Goal: Transaction & Acquisition: Purchase product/service

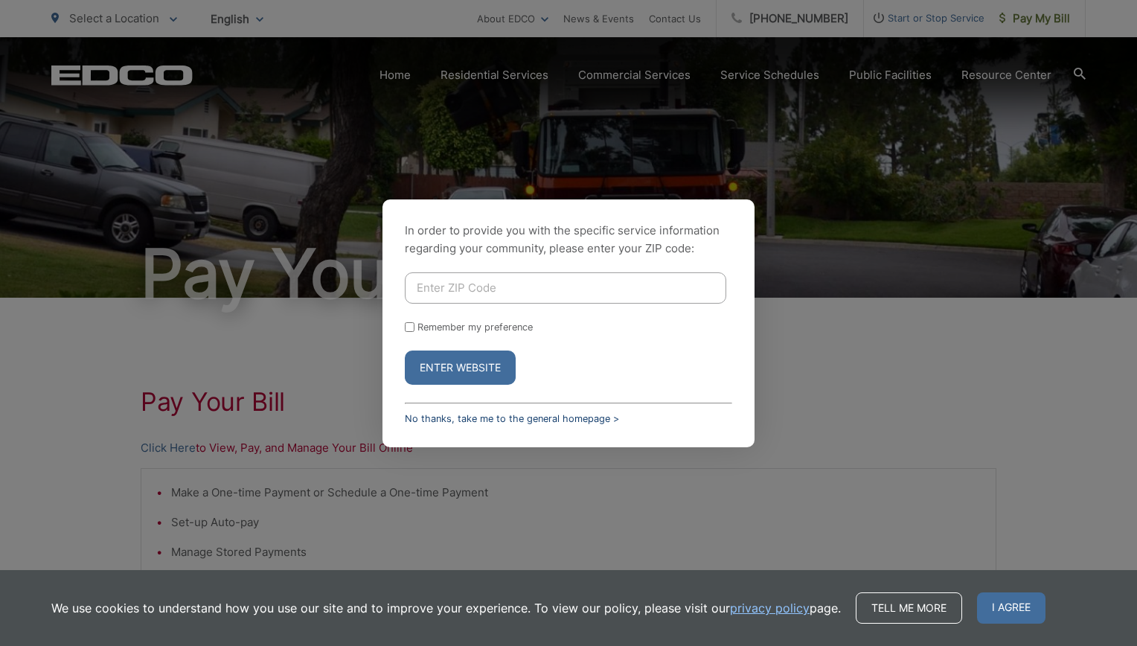
click at [513, 417] on link "No thanks, take me to the general homepage >" at bounding box center [512, 418] width 214 height 11
click at [435, 289] on input "Enter ZIP Code" at bounding box center [565, 287] width 321 height 31
type input "92021"
click at [469, 368] on button "Enter Website" at bounding box center [460, 367] width 111 height 34
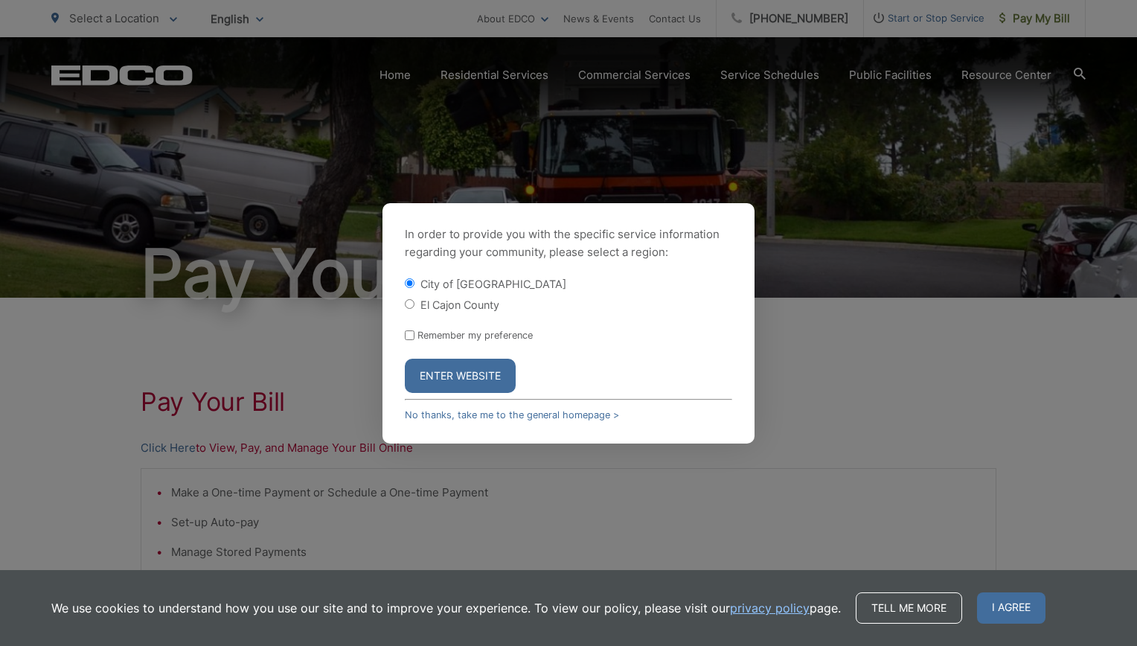
click at [411, 310] on div "El Cajon County" at bounding box center [568, 304] width 327 height 15
click at [410, 304] on input "El Cajon County" at bounding box center [410, 304] width 10 height 10
radio input "true"
click at [443, 366] on button "Enter Website" at bounding box center [460, 376] width 111 height 34
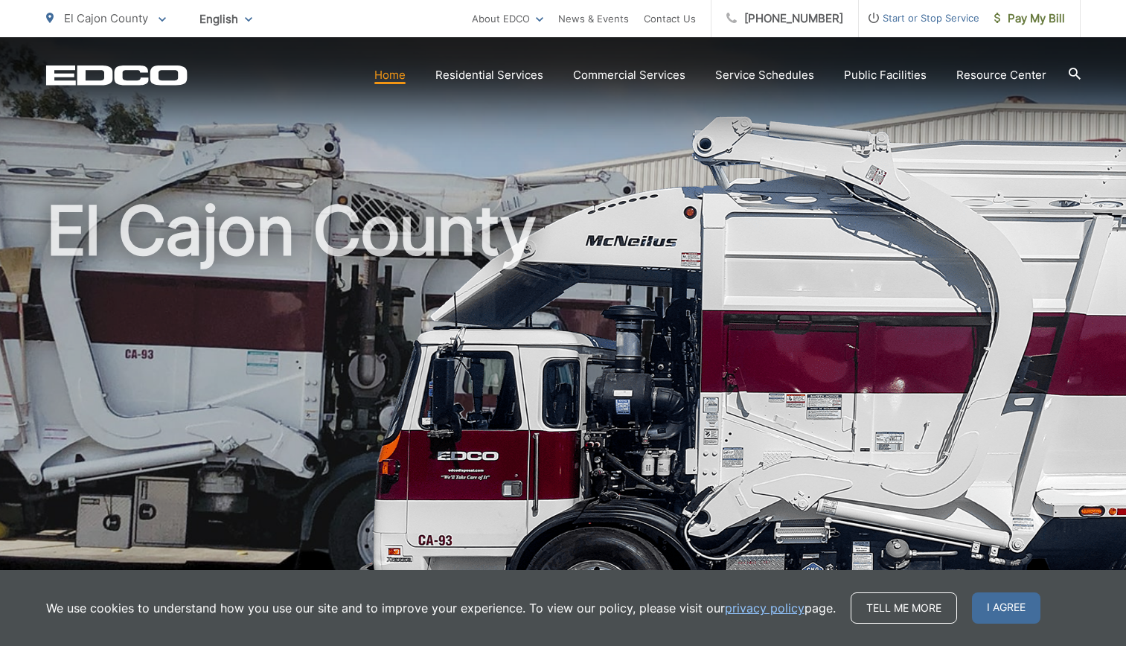
click at [395, 80] on link "Home" at bounding box center [389, 75] width 31 height 18
click at [1011, 607] on span "I agree" at bounding box center [1006, 607] width 68 height 31
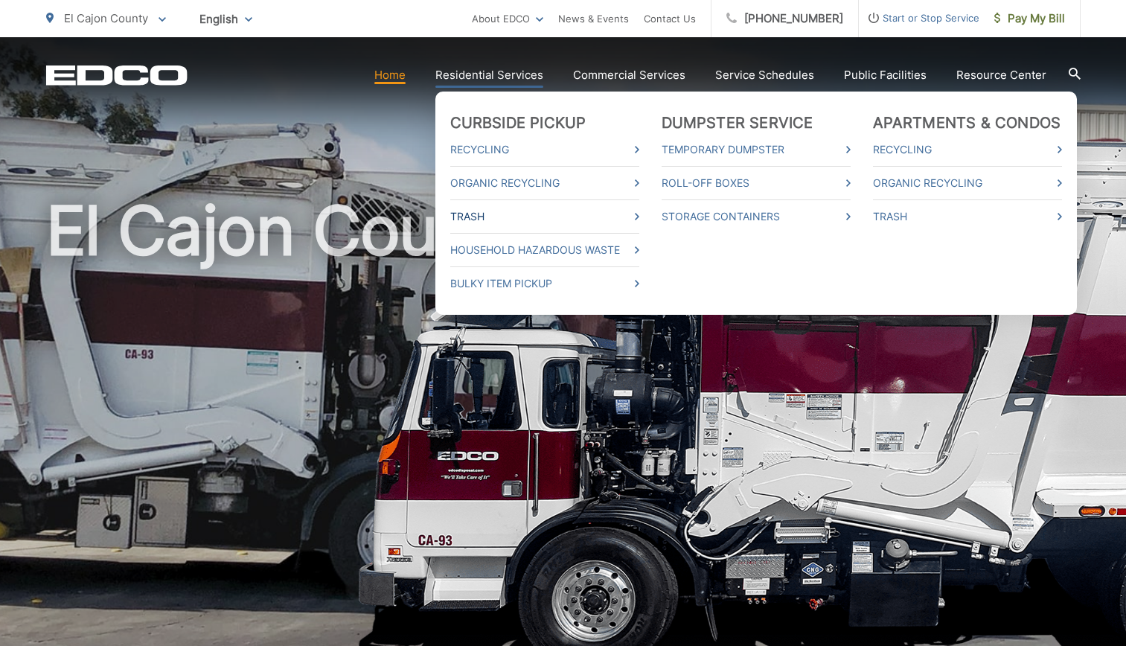
click at [481, 216] on link "Trash" at bounding box center [544, 217] width 189 height 18
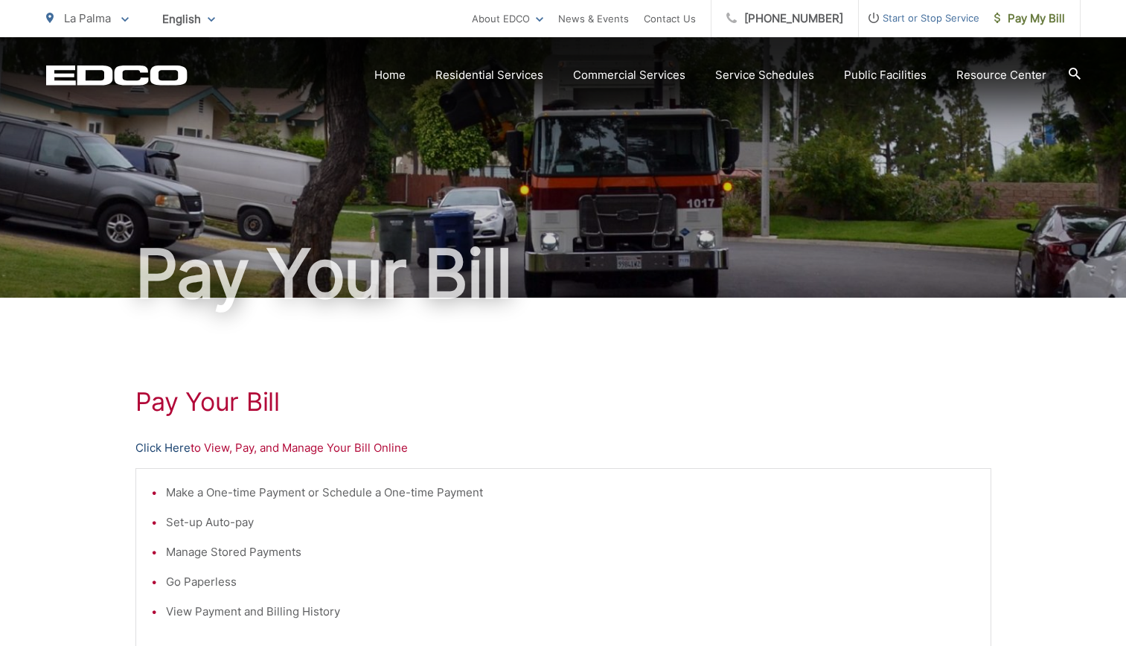
click at [173, 446] on link "Click Here" at bounding box center [162, 448] width 55 height 18
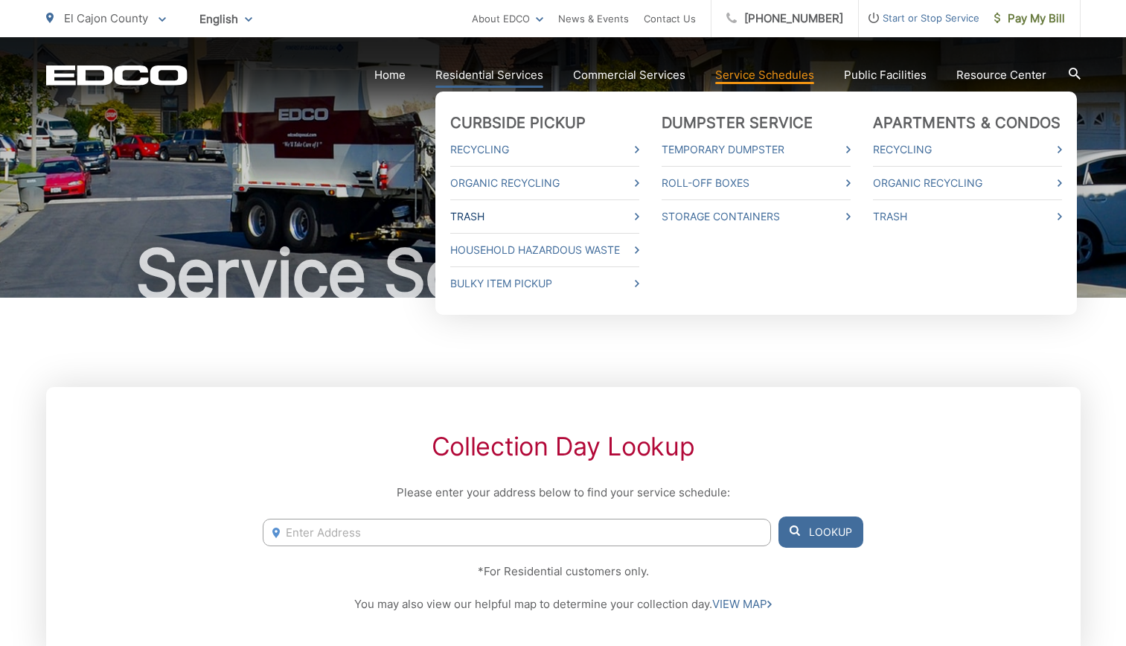
click at [477, 214] on link "Trash" at bounding box center [544, 217] width 189 height 18
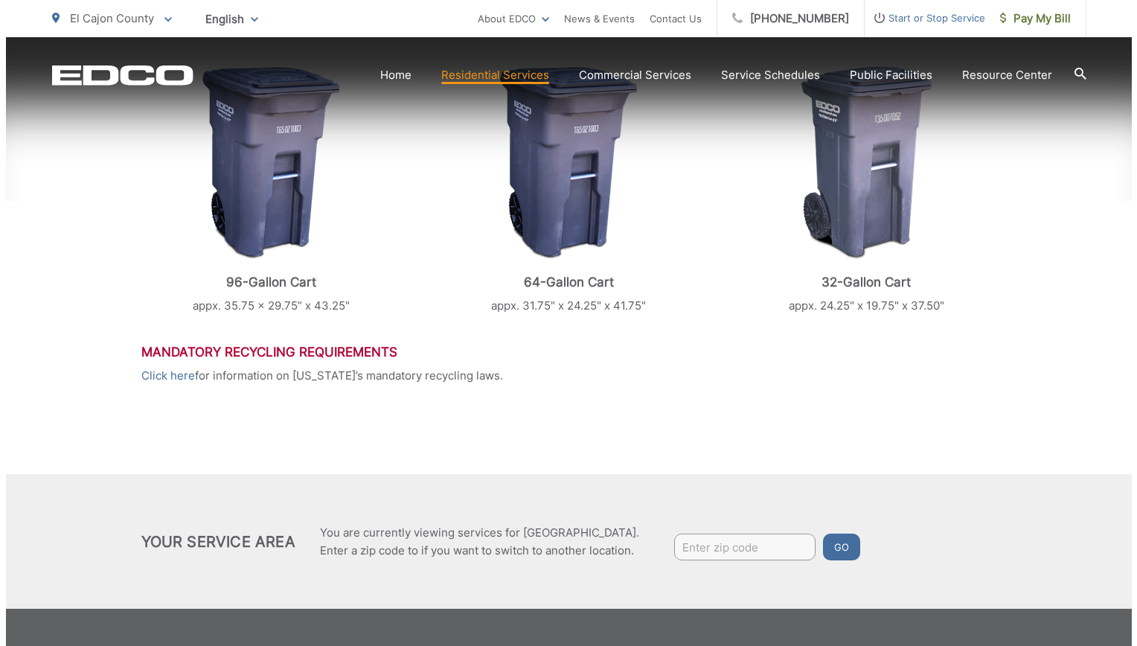
scroll to position [719, 0]
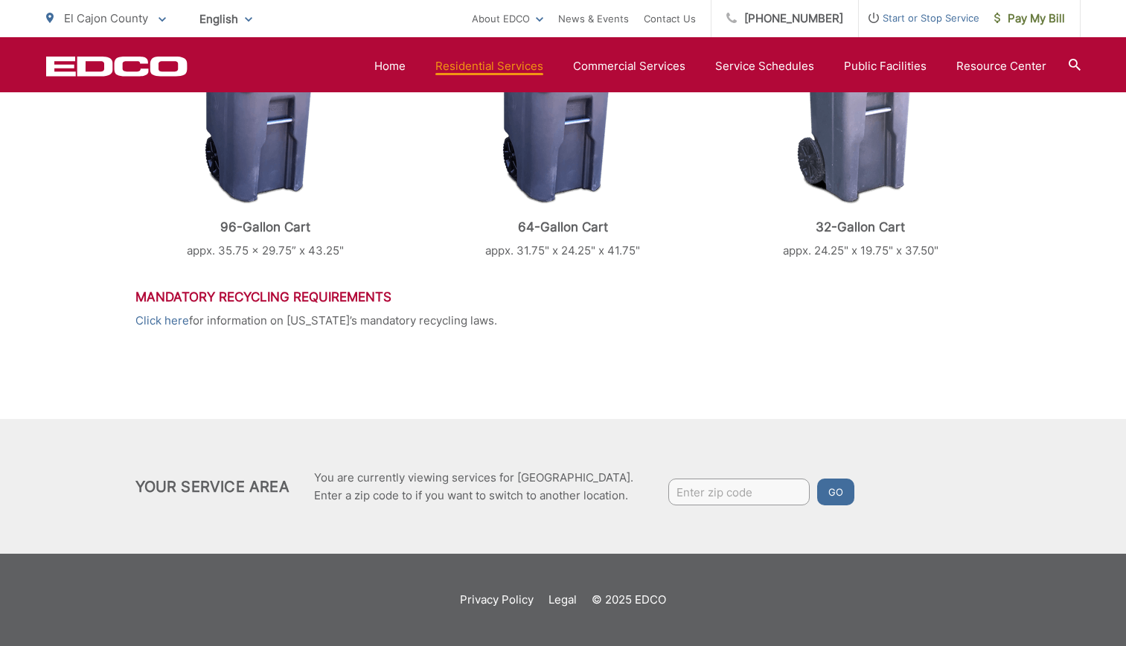
click at [688, 493] on input "Enter zip code" at bounding box center [738, 491] width 141 height 27
type input "92021"
click at [838, 499] on button "Go" at bounding box center [835, 491] width 37 height 27
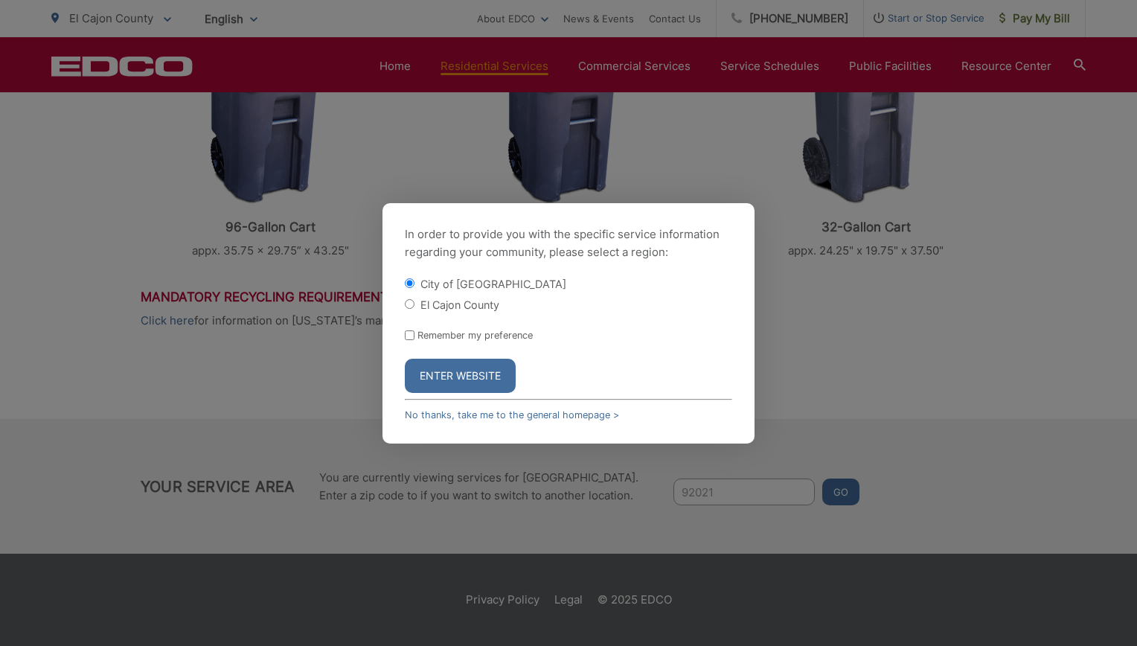
click at [410, 306] on input "El Cajon County" at bounding box center [410, 304] width 10 height 10
radio input "true"
click at [432, 376] on button "Enter Website" at bounding box center [460, 376] width 111 height 34
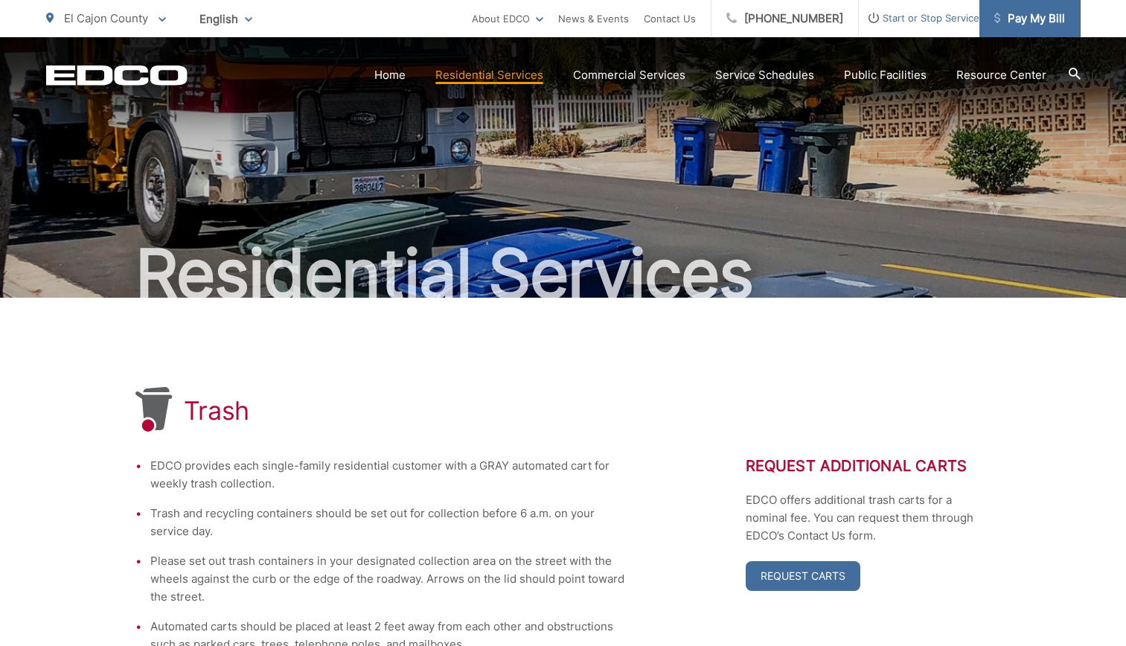
click at [1042, 12] on span "Pay My Bill" at bounding box center [1029, 19] width 71 height 18
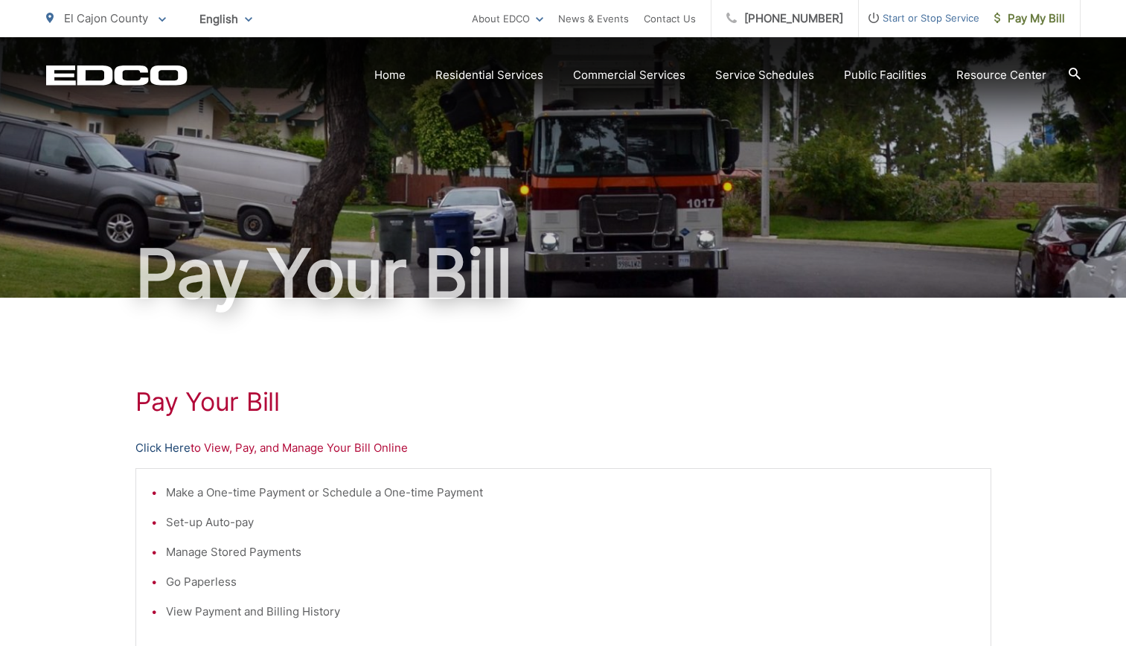
click at [166, 443] on link "Click Here" at bounding box center [162, 448] width 55 height 18
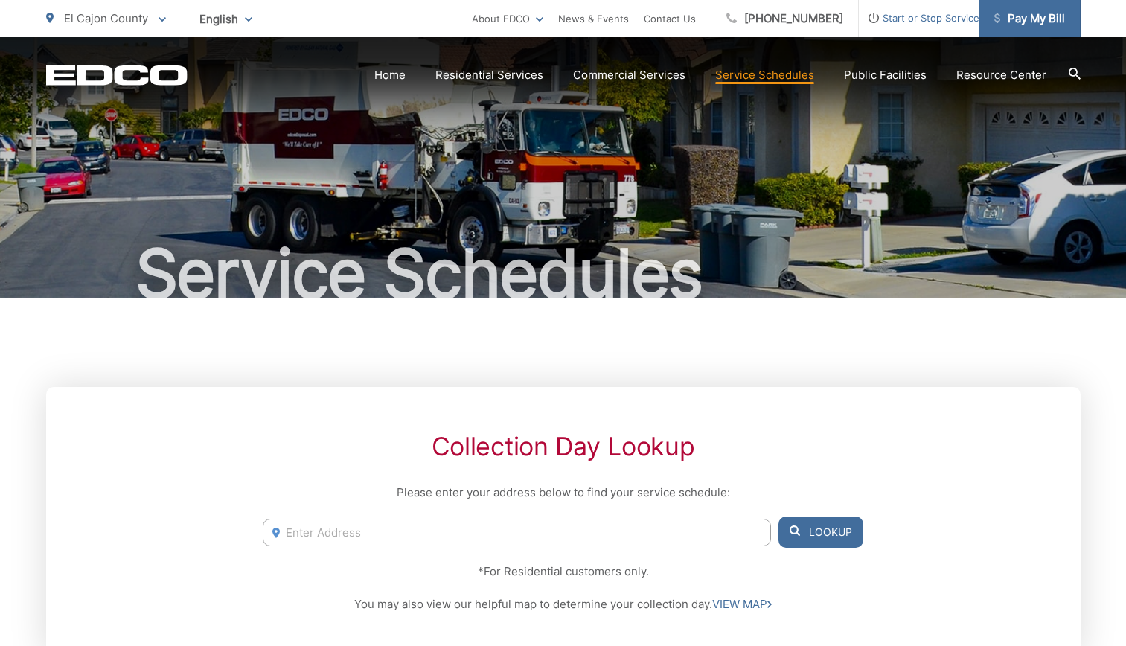
click at [1037, 18] on span "Pay My Bill" at bounding box center [1029, 19] width 71 height 18
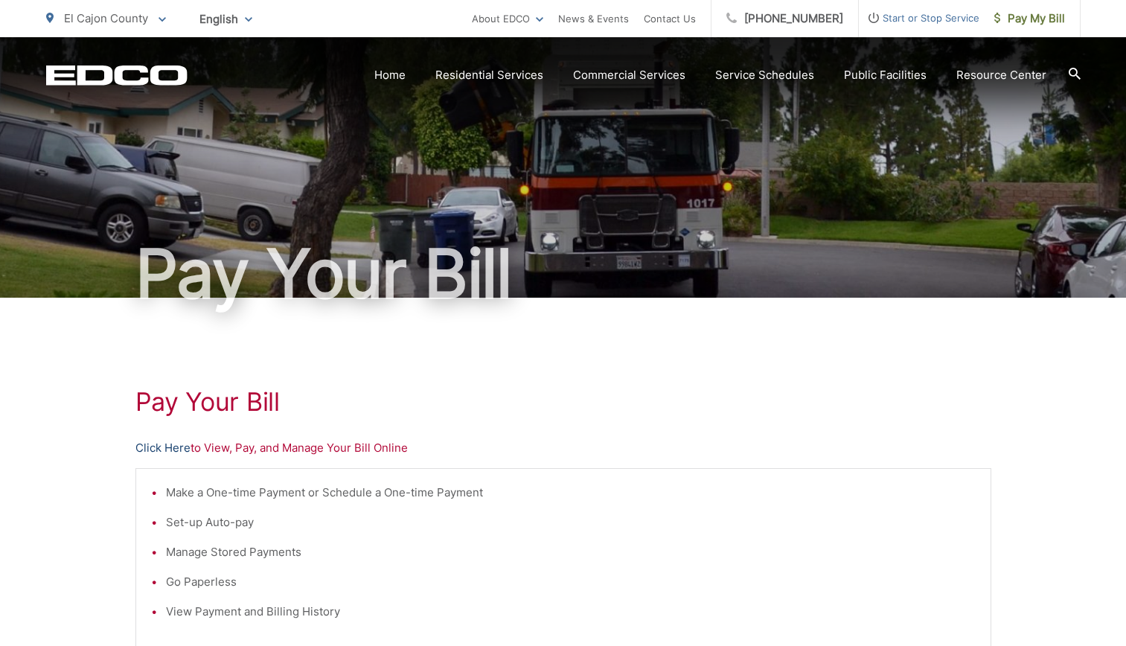
click at [167, 446] on link "Click Here" at bounding box center [162, 448] width 55 height 18
